Goal: Task Accomplishment & Management: Use online tool/utility

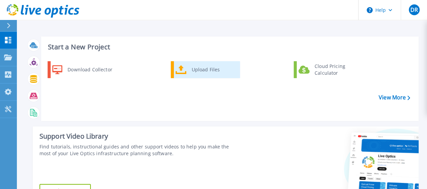
click at [209, 71] on div "Upload Files" at bounding box center [214, 70] width 50 height 14
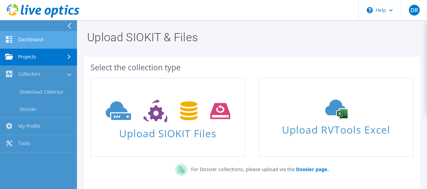
click at [30, 46] on link "Dashboard" at bounding box center [38, 39] width 77 height 17
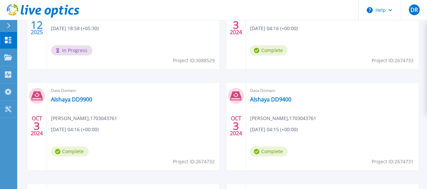
scroll to position [249, 0]
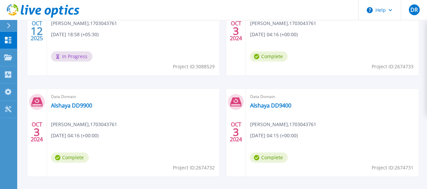
click at [126, 54] on div "Optical Prime Vmware_Gold Dinesh Reddy Mulinti , 1703043761 10/12/2025, 18:58 (…" at bounding box center [133, 32] width 173 height 88
click at [130, 57] on div "Optical Prime Vmware_Gold Dinesh Reddy Mulinti , 1703043761 10/12/2025, 18:58 (…" at bounding box center [133, 32] width 173 height 88
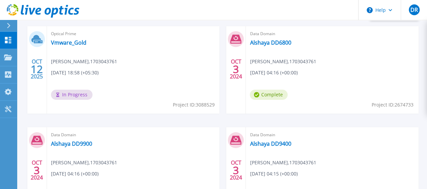
scroll to position [205, 0]
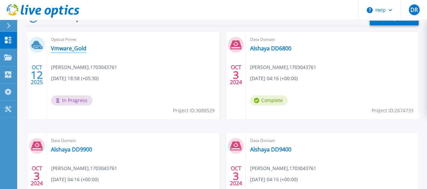
click at [68, 47] on link "Vmware_Gold" at bounding box center [68, 48] width 35 height 7
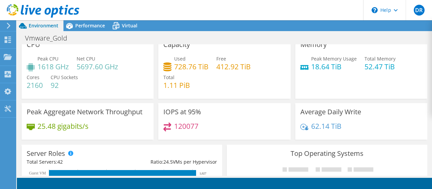
scroll to position [36, 0]
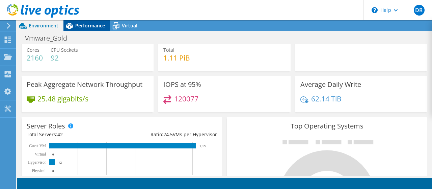
click at [76, 25] on span "Performance" at bounding box center [90, 25] width 30 height 6
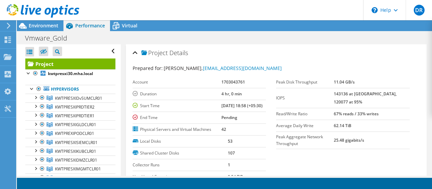
scroll to position [0, 0]
click at [114, 22] on icon at bounding box center [116, 23] width 4 height 2
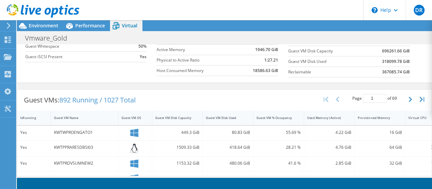
scroll to position [85, 0]
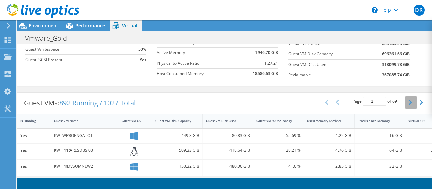
click at [409, 100] on icon "button" at bounding box center [410, 102] width 3 height 5
type input "4"
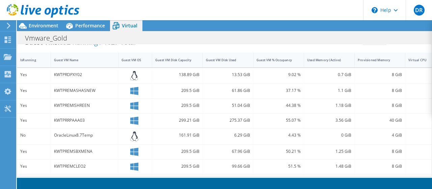
scroll to position [138, 0]
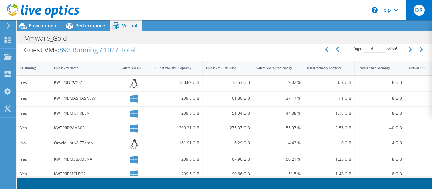
click at [411, 8] on div "DR" at bounding box center [419, 10] width 26 height 20
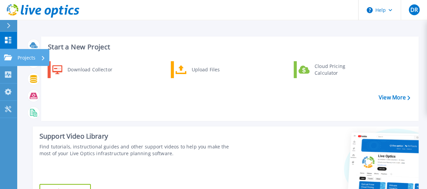
click at [30, 58] on p "Projects" at bounding box center [27, 58] width 18 height 18
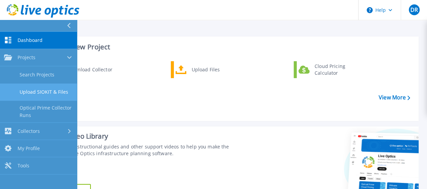
click at [53, 93] on link "Upload SIOKIT & Files" at bounding box center [38, 91] width 77 height 17
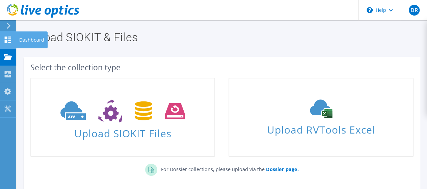
click at [34, 45] on div "Dashboard" at bounding box center [32, 39] width 32 height 17
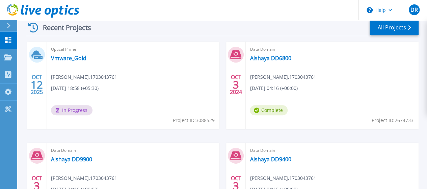
scroll to position [195, 0]
